Goal: Task Accomplishment & Management: Manage account settings

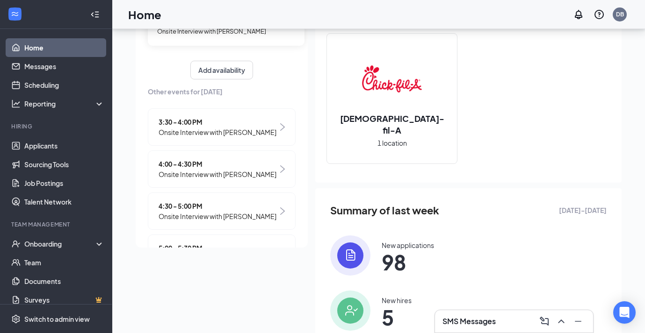
scroll to position [37, 0]
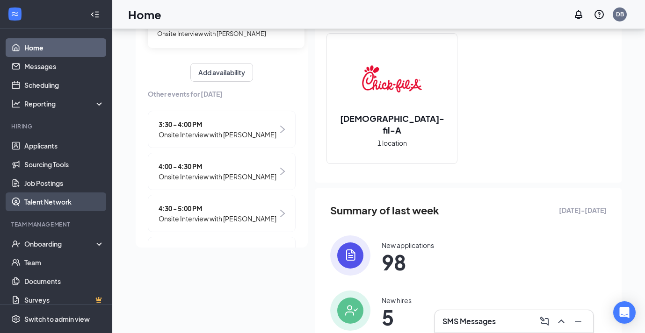
click at [71, 199] on link "Talent Network" at bounding box center [64, 202] width 80 height 19
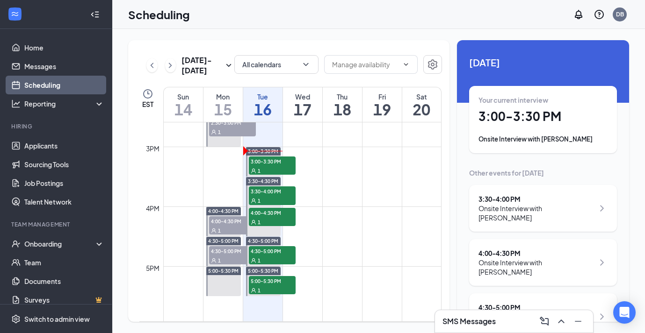
scroll to position [877, 0]
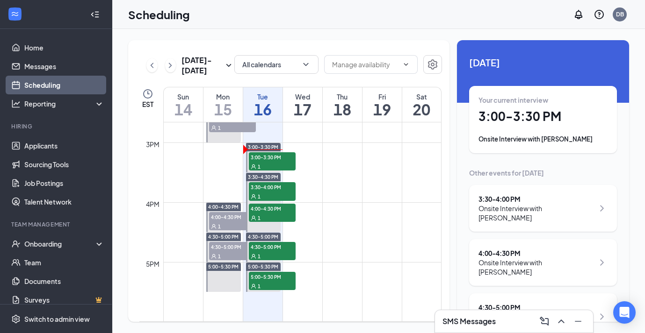
click at [535, 204] on div "Onsite Interview with [PERSON_NAME]" at bounding box center [535, 213] width 115 height 19
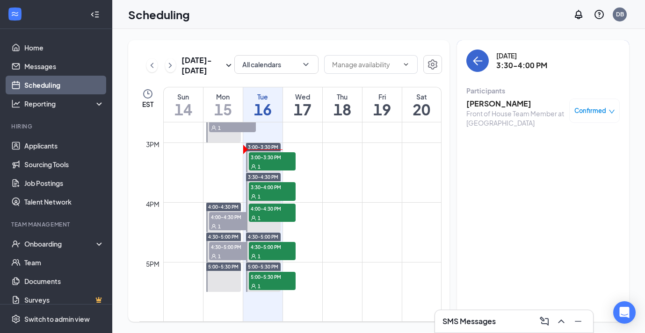
click at [481, 59] on icon "ArrowLeft" at bounding box center [477, 60] width 11 height 11
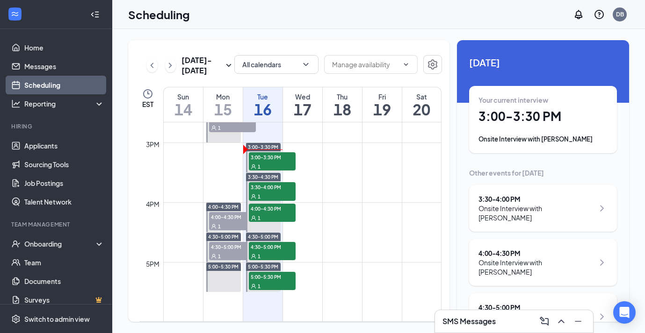
click at [527, 196] on div "3:30 - 4:00 PM" at bounding box center [535, 198] width 115 height 9
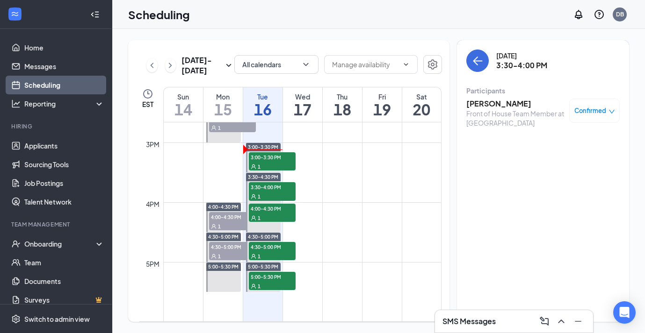
click at [503, 105] on h3 "[PERSON_NAME]" at bounding box center [515, 104] width 98 height 10
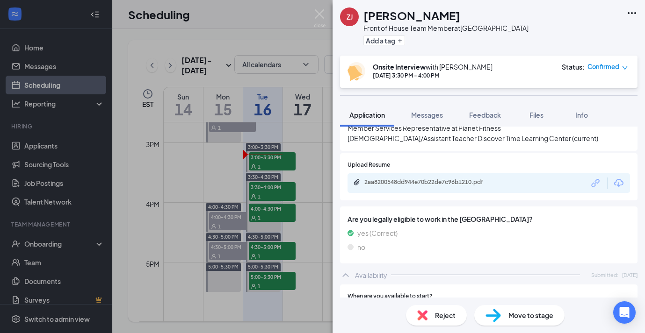
scroll to position [401, 0]
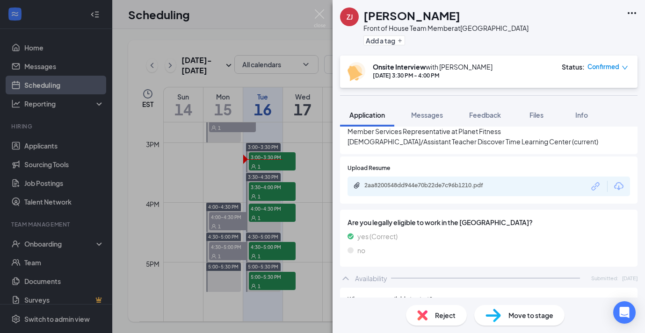
click at [321, 15] on img at bounding box center [320, 18] width 12 height 18
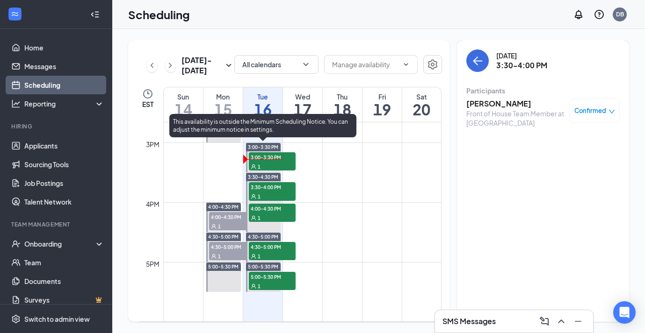
click at [274, 161] on span "3:00-3:30 PM" at bounding box center [272, 156] width 47 height 9
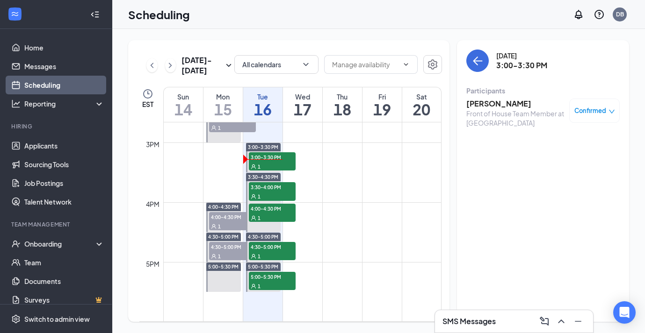
click at [497, 99] on h3 "[PERSON_NAME]" at bounding box center [515, 104] width 98 height 10
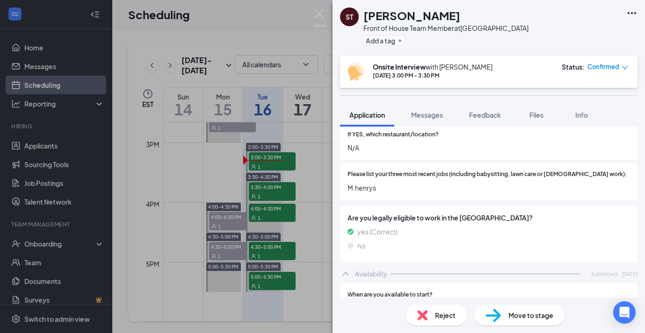
scroll to position [333, 0]
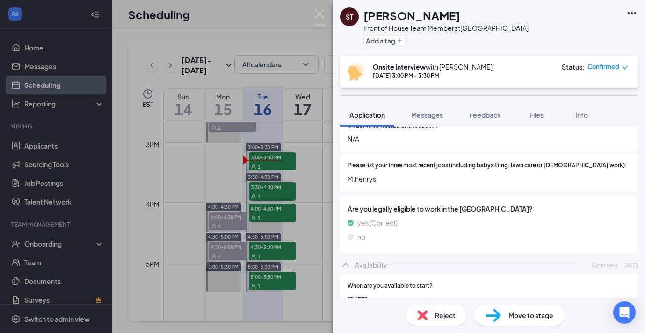
click at [271, 163] on div "ST [PERSON_NAME] Front of House Team Member at [GEOGRAPHIC_DATA] Add a tag Onsi…" at bounding box center [322, 166] width 645 height 333
